Goal: Information Seeking & Learning: Learn about a topic

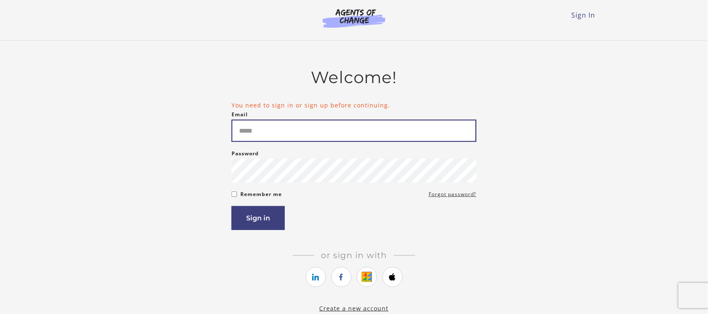
click at [274, 141] on input "Email" at bounding box center [354, 131] width 245 height 22
type input "**********"
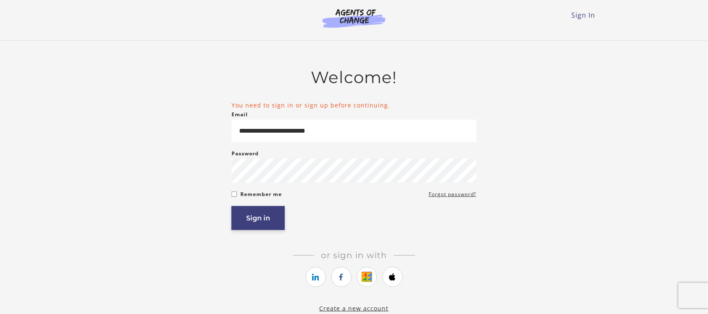
click at [257, 217] on button "Sign in" at bounding box center [258, 218] width 53 height 24
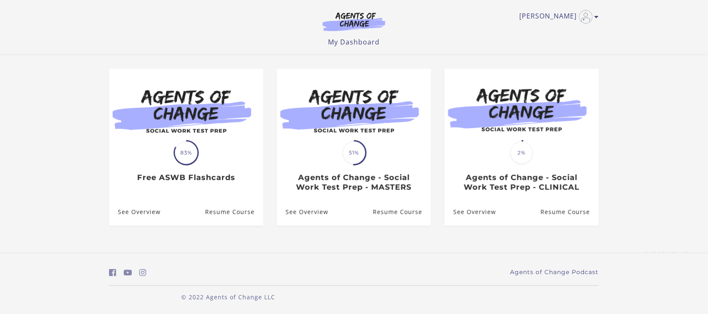
scroll to position [62, 0]
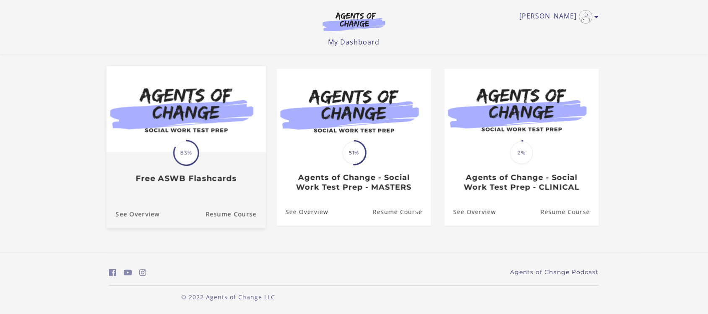
click at [208, 172] on div "Translation missing: en.liquid.partials.dashboard_course_card.progress_descript…" at bounding box center [186, 168] width 159 height 31
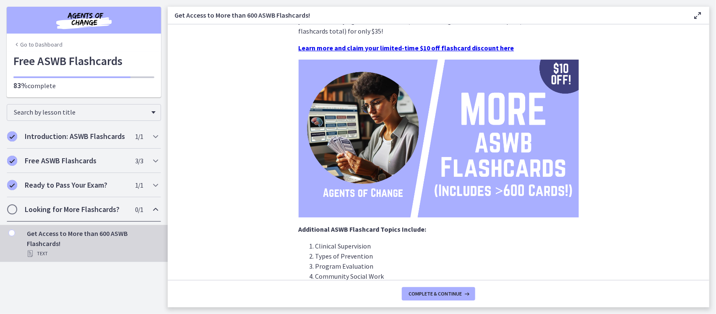
scroll to position [105, 0]
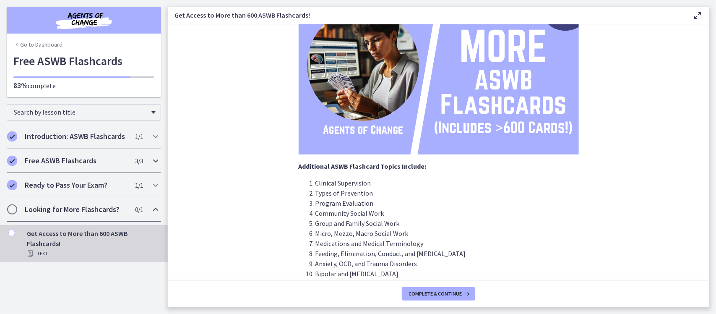
click at [94, 159] on h2 "Free ASWB Flashcards" at bounding box center [76, 161] width 102 height 10
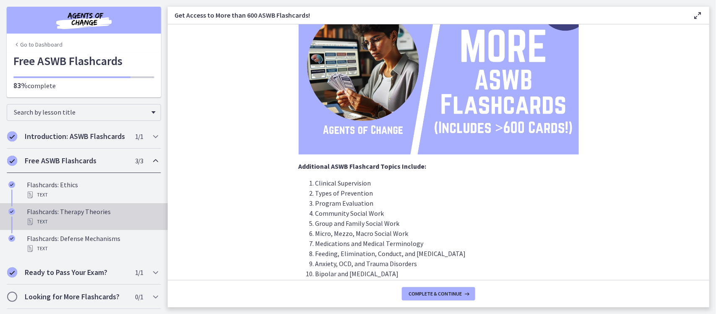
click at [95, 224] on div "Text" at bounding box center [92, 221] width 131 height 10
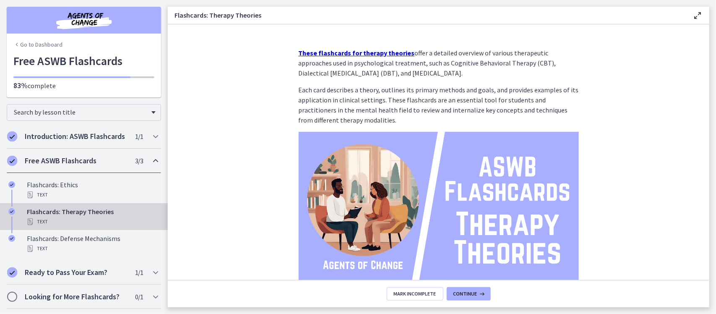
click at [364, 49] on strong "These flashcards for therapy theories" at bounding box center [357, 53] width 116 height 8
